Goal: Find specific page/section: Locate a particular part of the current website

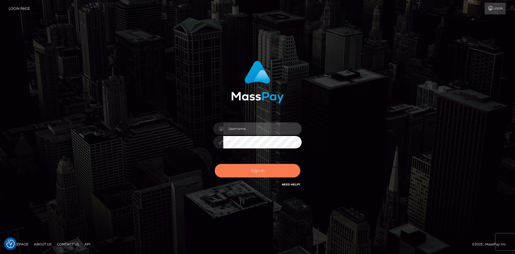
type input "Eduard Gavrilescu"
click at [233, 171] on button "Sign in" at bounding box center [258, 171] width 86 height 14
type input "Eduard Gavrilescu"
click at [231, 171] on button "Sign in" at bounding box center [258, 171] width 86 height 14
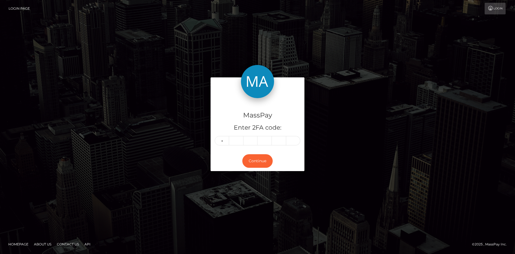
type input "9"
type input "0"
type input "3"
type input "8"
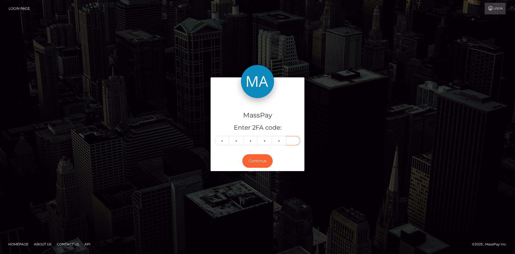
type input "3"
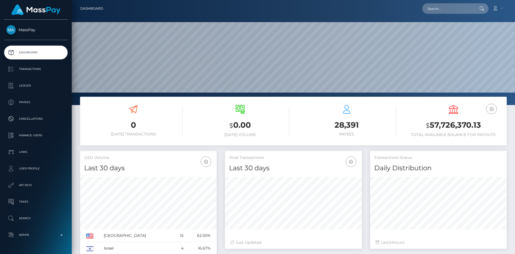
scroll to position [98, 137]
paste input "beehonneybee1@gmail.com"
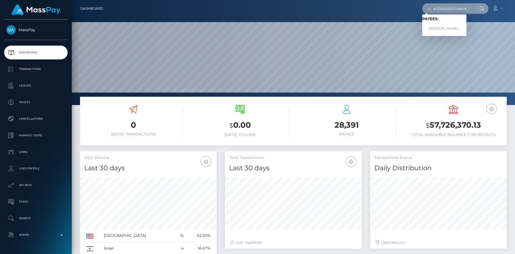
type input "beehonneybee1@gmail.com"
click at [447, 27] on link "Jana Samson Servito" at bounding box center [444, 28] width 44 height 10
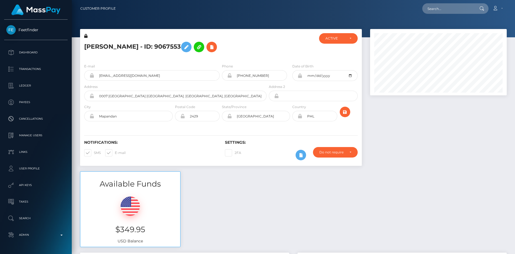
scroll to position [66, 137]
drag, startPoint x: 242, startPoint y: 75, endPoint x: 248, endPoint y: 75, distance: 5.5
click at [248, 75] on input "+639537016879" at bounding box center [259, 75] width 55 height 10
click at [249, 75] on input "+639537016879" at bounding box center [259, 75] width 55 height 10
drag, startPoint x: 249, startPoint y: 75, endPoint x: 254, endPoint y: 75, distance: 5.0
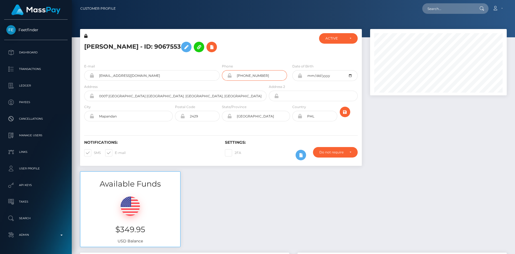
click at [254, 75] on input "+639537016879" at bounding box center [259, 75] width 55 height 10
click at [103, 45] on h5 "Jana Samson Servito - ID: 9067553" at bounding box center [173, 47] width 179 height 16
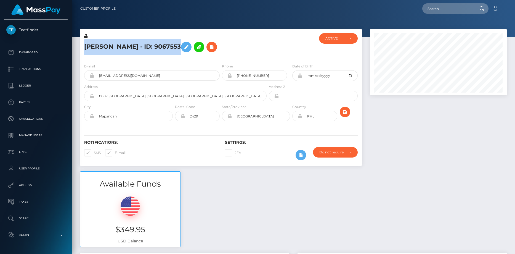
click at [103, 45] on h5 "Jana Samson Servito - ID: 9067553" at bounding box center [173, 47] width 179 height 16
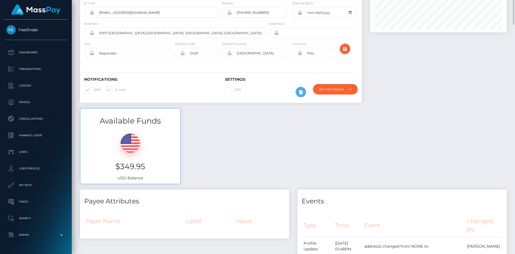
scroll to position [0, 0]
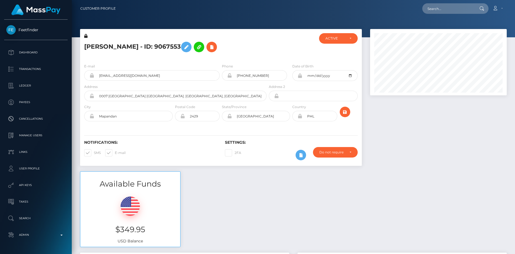
scroll to position [66, 137]
click at [146, 53] on h5 "[PERSON_NAME] - ID: 9067553" at bounding box center [173, 47] width 179 height 16
click at [144, 48] on h5 "Jana Samson Servito - ID: 9067553" at bounding box center [173, 47] width 179 height 16
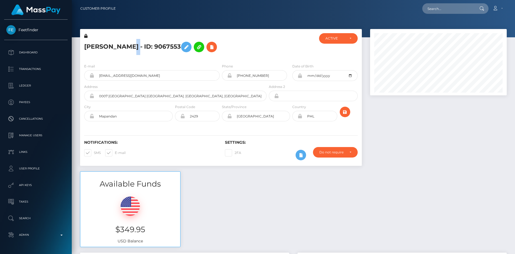
copy h5 "Jana Samson Servito - ID: 9067553"
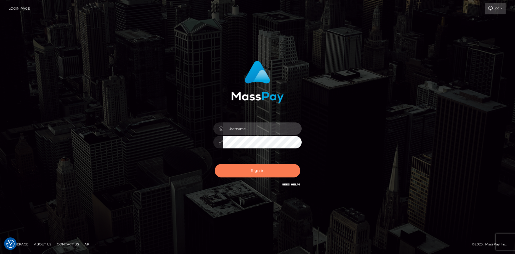
type input "[PERSON_NAME]"
click at [236, 164] on button "Sign in" at bounding box center [258, 171] width 86 height 14
type input "[PERSON_NAME]"
click at [242, 167] on button "Sign in" at bounding box center [258, 171] width 86 height 14
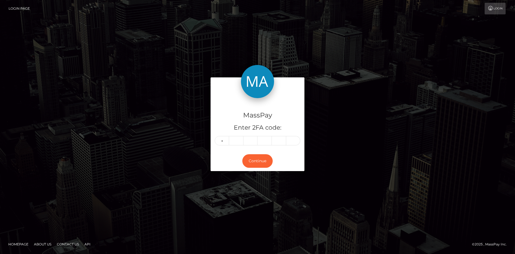
type input "7"
type input "3"
type input "7"
type input "2"
type input "3"
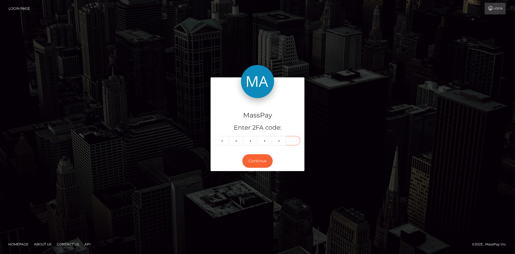
type input "0"
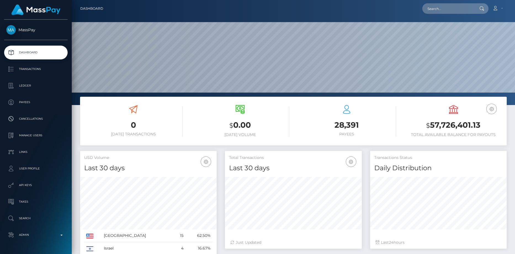
scroll to position [98, 137]
drag, startPoint x: 417, startPoint y: 13, endPoint x: 432, endPoint y: 9, distance: 15.8
click at [417, 13] on div "Loading... Loading... Account Edit Profile Logout" at bounding box center [307, 9] width 399 height 12
click at [432, 9] on input "text" at bounding box center [448, 8] width 52 height 10
paste input "14e7da7d-c41d-48a4-b98c-10ae2806e67f"
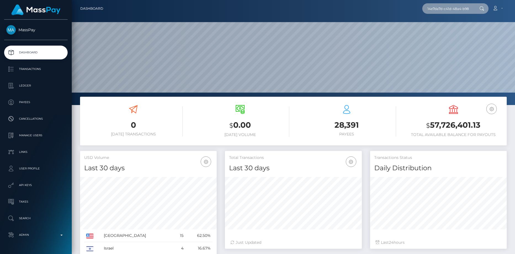
scroll to position [0, 28]
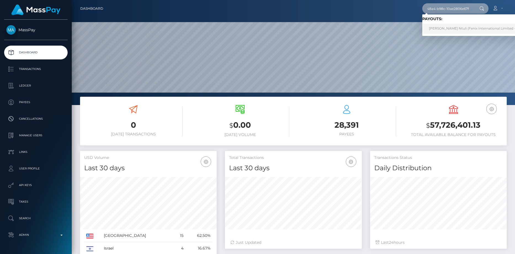
type input "14e7da7d-c41d-48a4-b98c-10ae2806e67f"
click at [446, 33] on link "Lerato Nyeleti Ntuli (Fenix International Limited - )" at bounding box center [473, 28] width 102 height 10
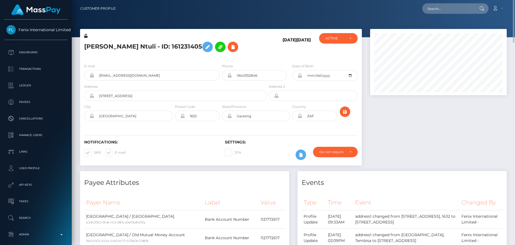
click at [123, 47] on h5 "[PERSON_NAME] Ntuli - ID: 161231405" at bounding box center [173, 47] width 179 height 16
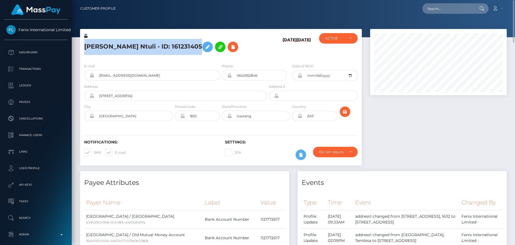
click at [123, 47] on h5 "[PERSON_NAME] Ntuli - ID: 161231405" at bounding box center [173, 47] width 179 height 16
copy h5 "[PERSON_NAME] Ntuli - ID: 161231405"
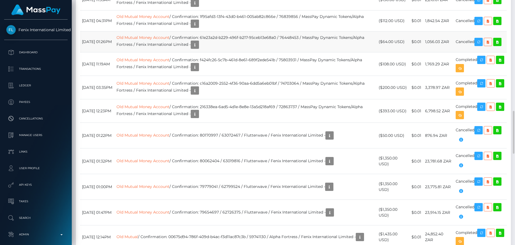
scroll to position [524, 0]
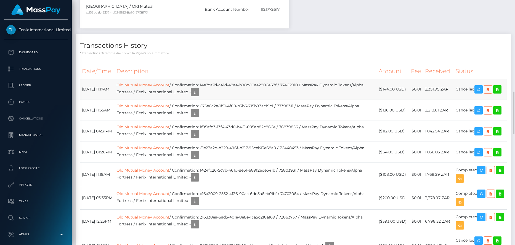
drag, startPoint x: 126, startPoint y: 86, endPoint x: 143, endPoint y: 84, distance: 17.4
click at [143, 84] on tr "[DATE] 11:17AM Old Mutual Money Account / Confirmation: 14e7da7d-c41d-48a4-b98c…" at bounding box center [293, 89] width 427 height 21
